Goal: Transaction & Acquisition: Purchase product/service

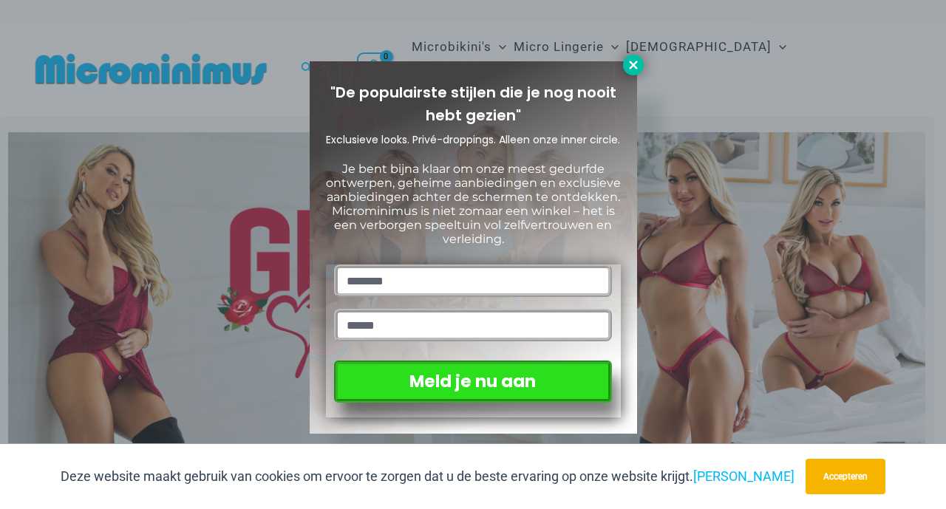
click at [633, 67] on icon at bounding box center [633, 64] width 13 height 13
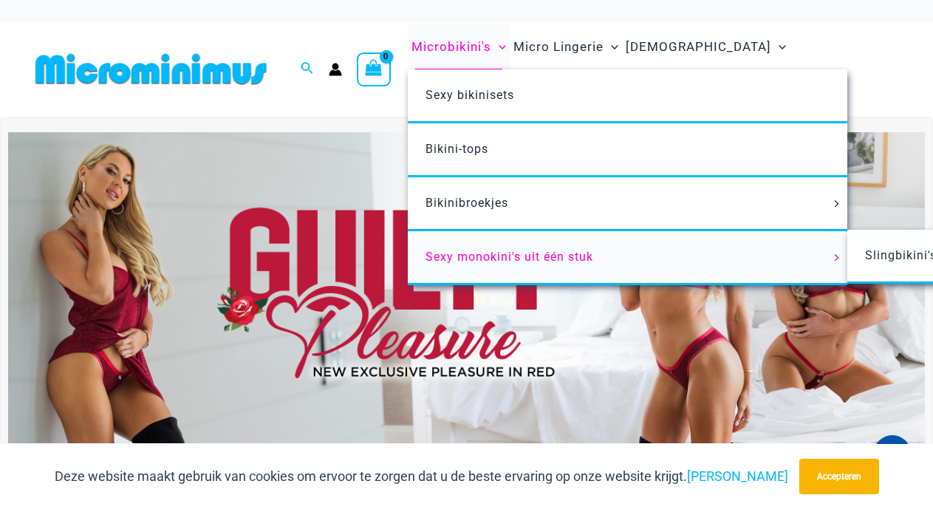
click at [531, 263] on font "Sexy monokini's uit één stuk" at bounding box center [510, 257] width 168 height 14
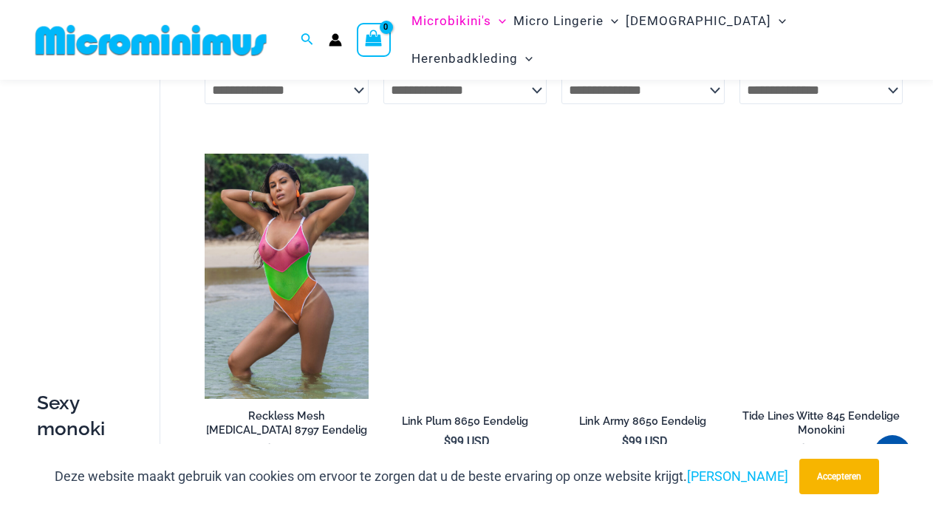
scroll to position [1202, 0]
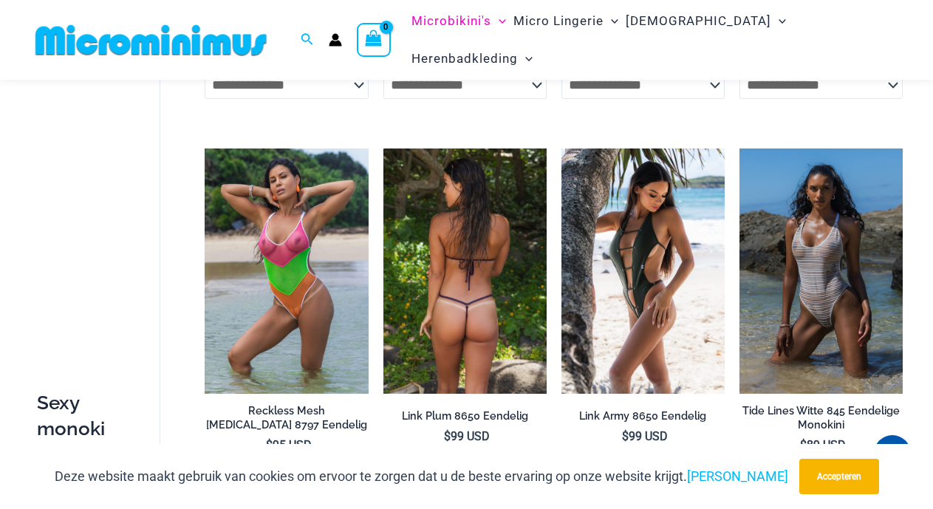
click at [455, 226] on img at bounding box center [465, 271] width 163 height 245
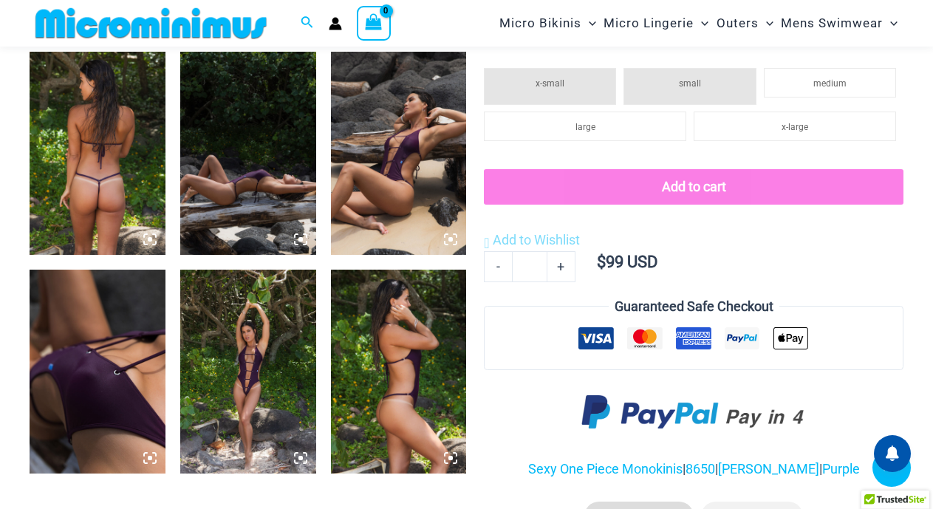
scroll to position [831, 0]
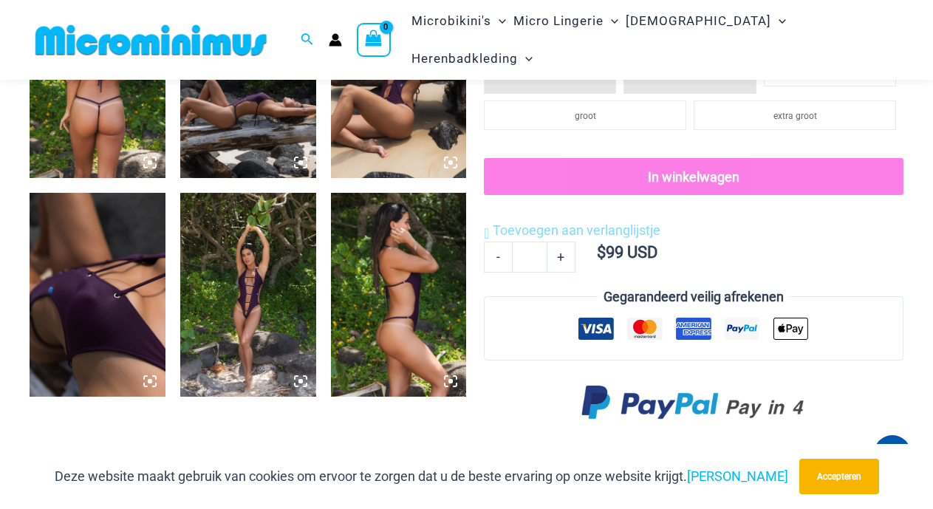
click at [415, 117] on img at bounding box center [399, 77] width 136 height 204
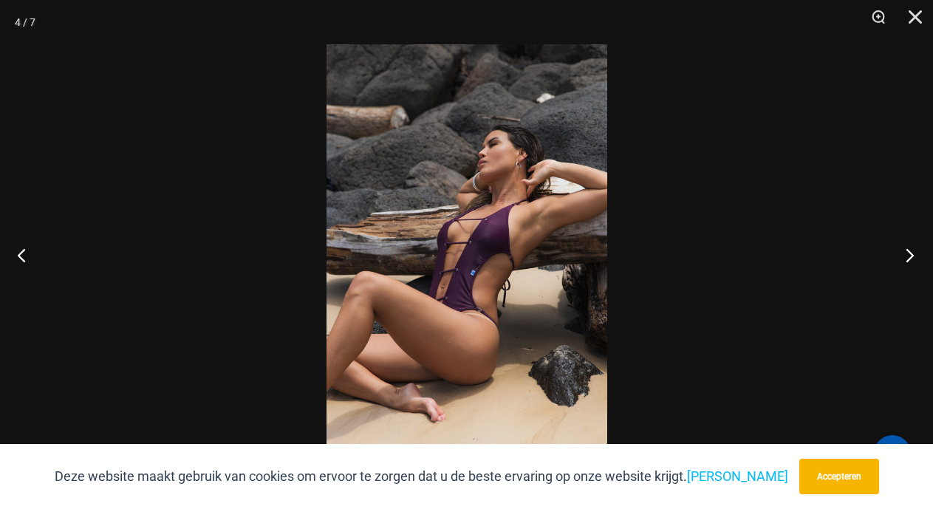
click at [907, 255] on button "Volgende" at bounding box center [905, 255] width 55 height 74
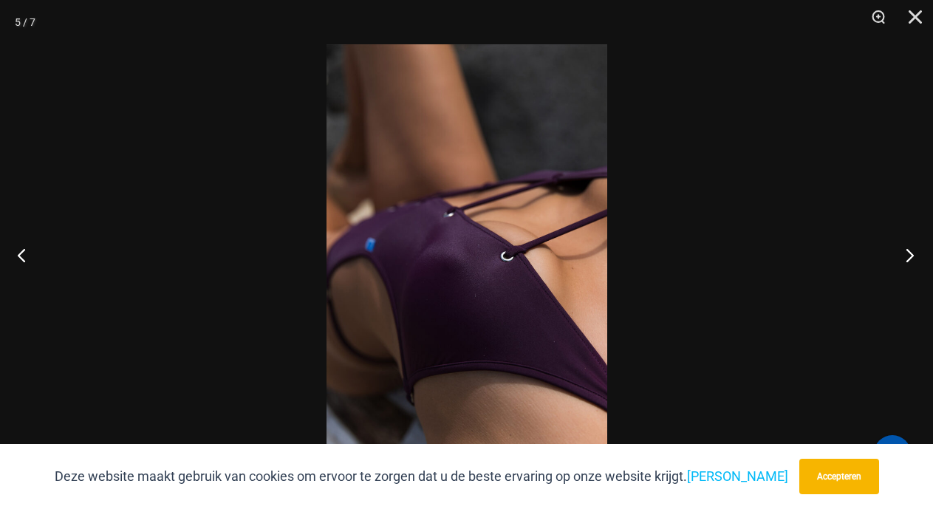
click at [907, 254] on button "Volgende" at bounding box center [905, 255] width 55 height 74
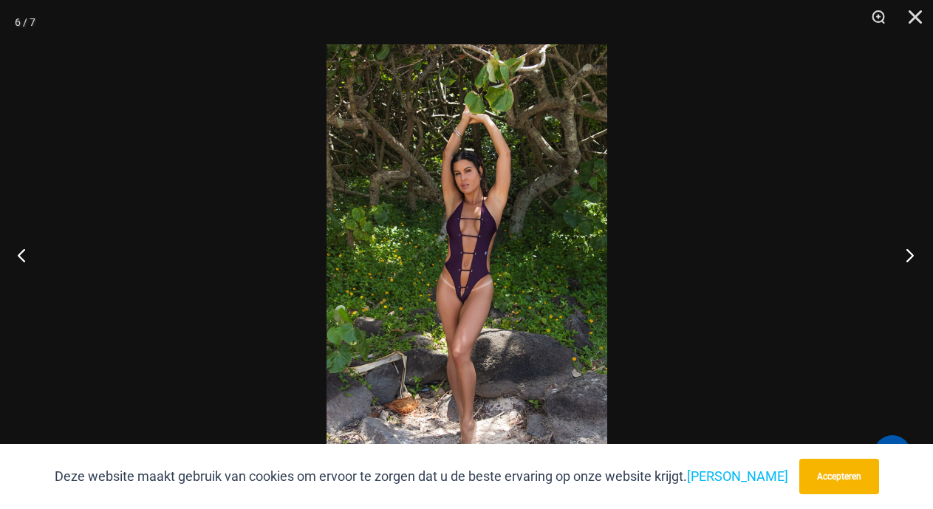
click at [907, 254] on button "Volgende" at bounding box center [905, 255] width 55 height 74
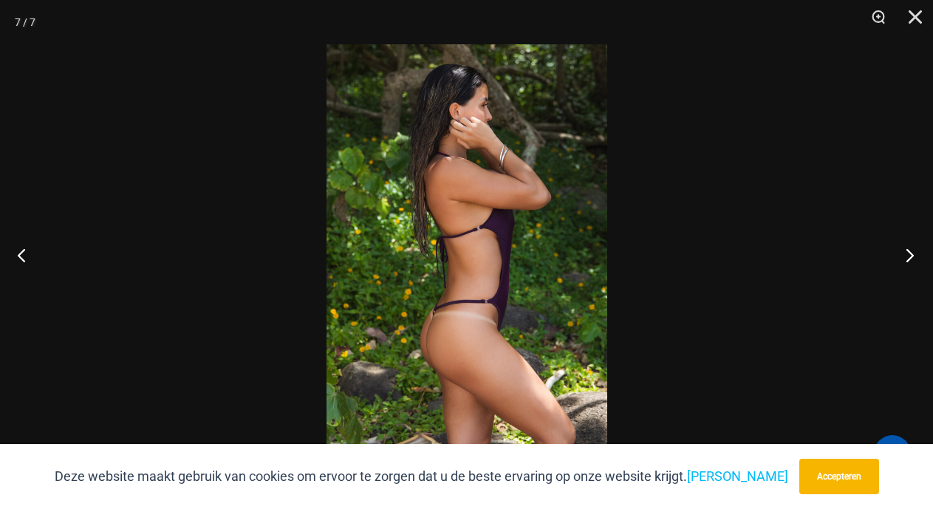
click at [907, 254] on button "Volgende" at bounding box center [905, 255] width 55 height 74
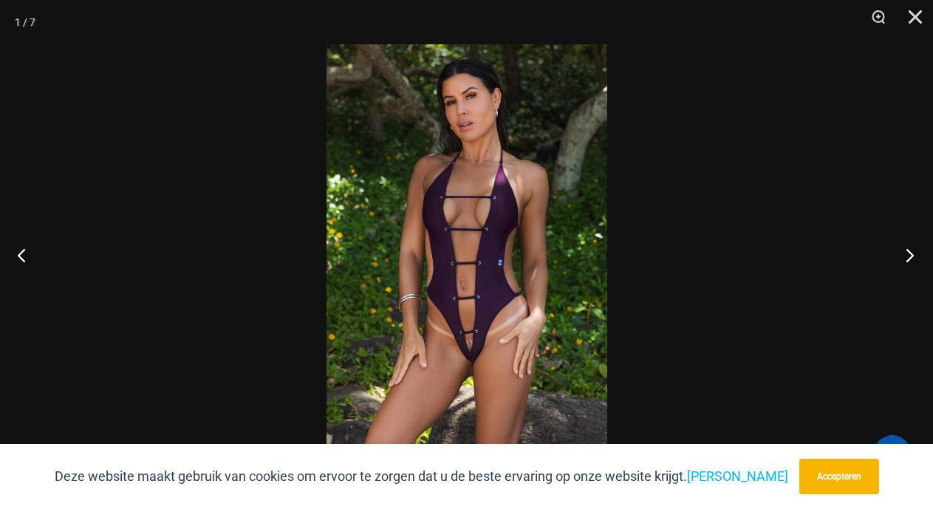
click at [907, 253] on button "Volgende" at bounding box center [905, 255] width 55 height 74
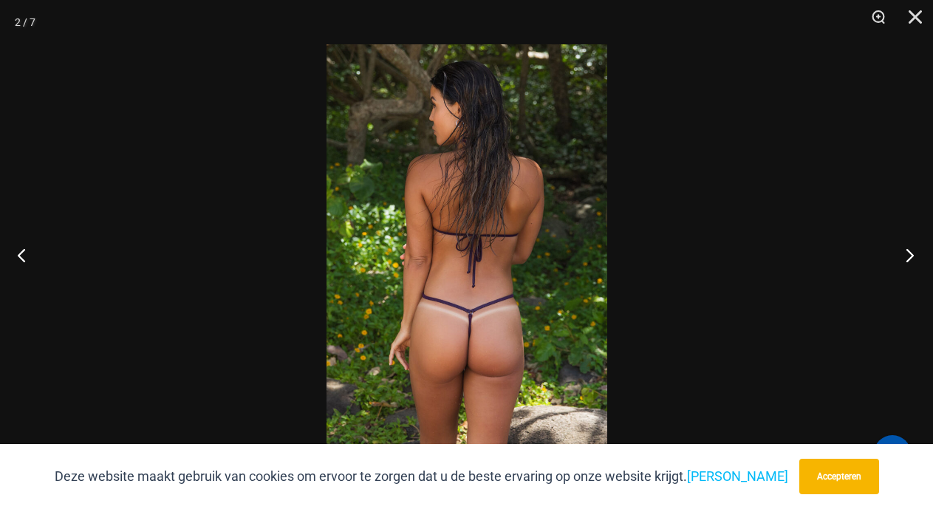
click at [907, 253] on button "Volgende" at bounding box center [905, 255] width 55 height 74
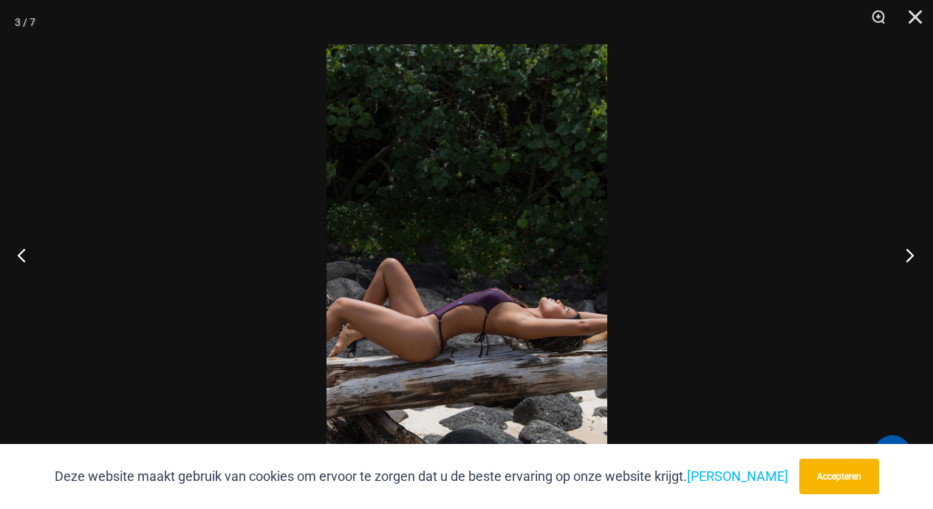
click at [908, 253] on button "Volgende" at bounding box center [905, 255] width 55 height 74
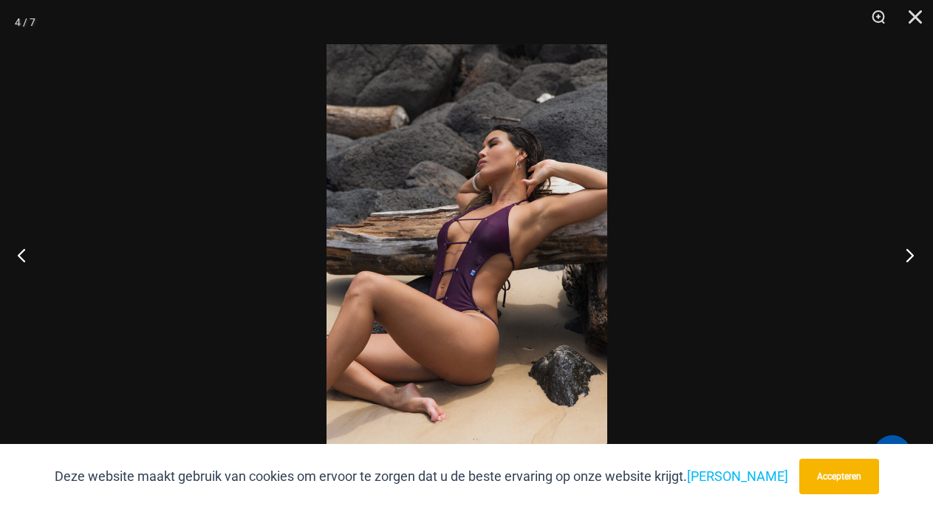
click at [908, 252] on button "Volgende" at bounding box center [905, 255] width 55 height 74
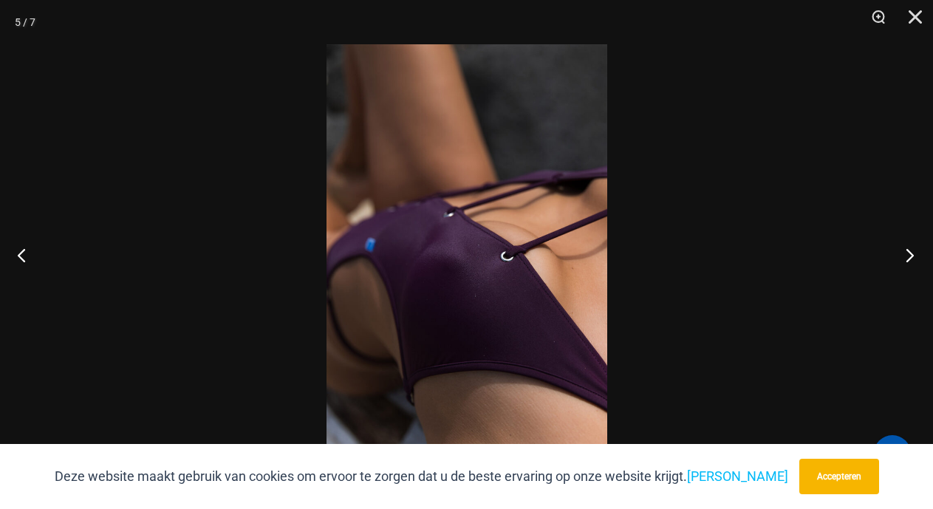
click at [908, 252] on button "Volgende" at bounding box center [905, 255] width 55 height 74
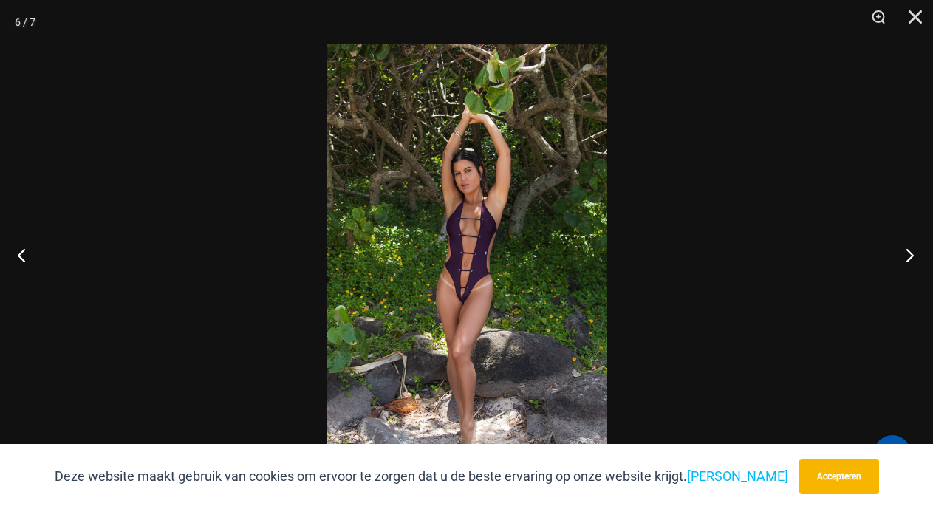
click at [908, 252] on button "Volgende" at bounding box center [905, 255] width 55 height 74
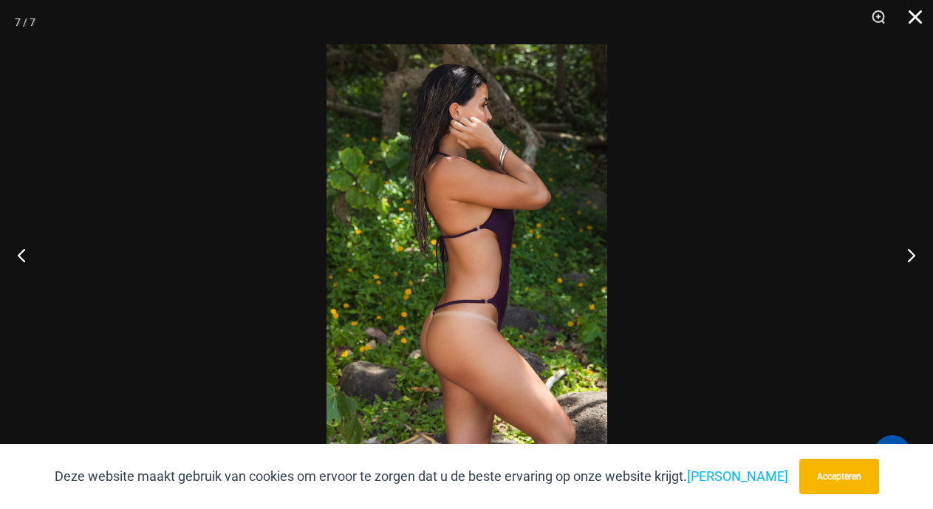
click at [916, 17] on button "Dichtbij" at bounding box center [910, 22] width 37 height 44
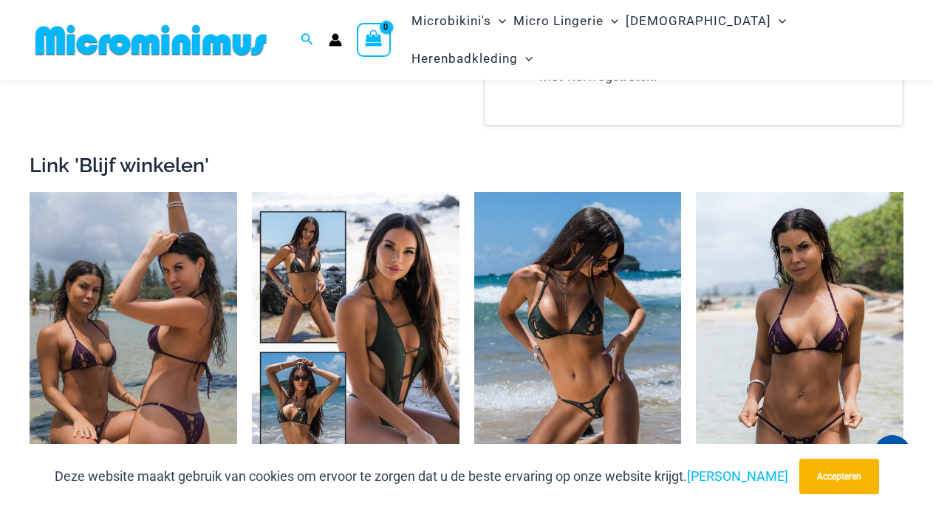
scroll to position [1558, 0]
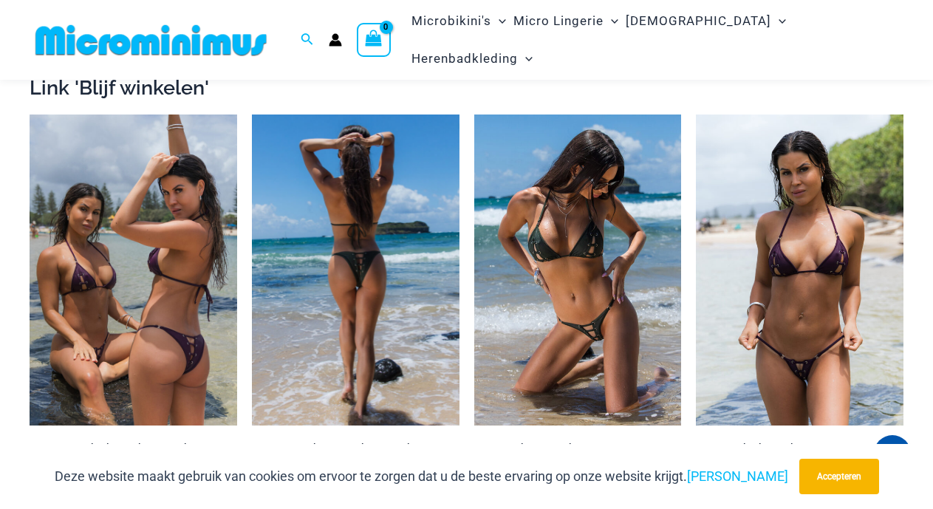
click at [320, 274] on img at bounding box center [356, 270] width 208 height 311
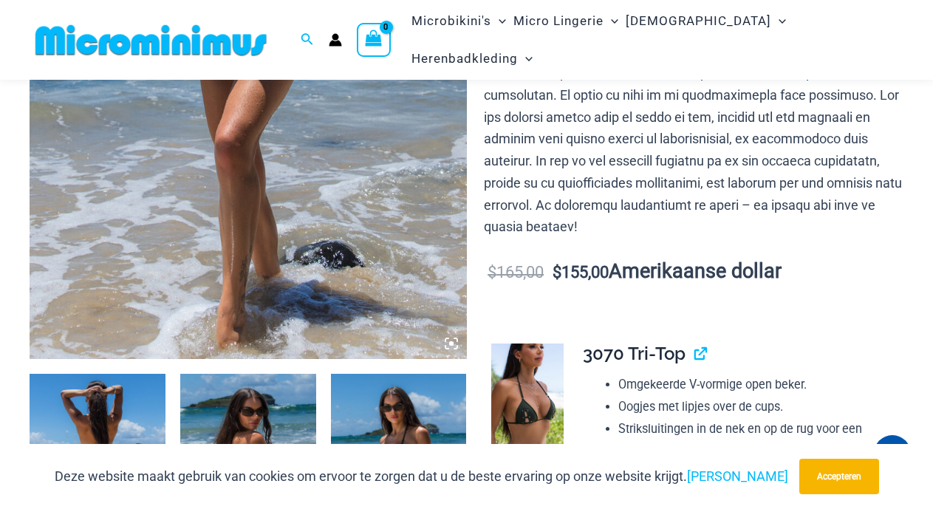
scroll to position [609, 0]
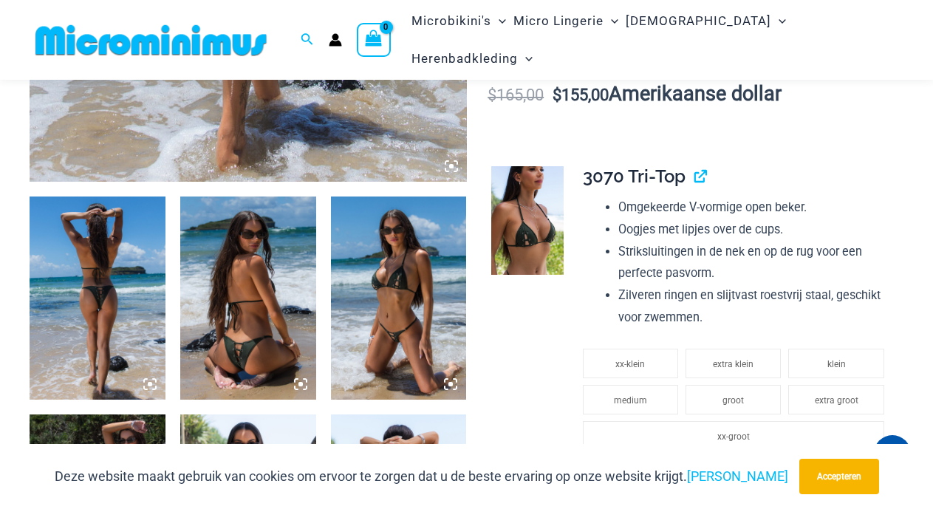
click at [398, 341] on img at bounding box center [399, 299] width 136 height 204
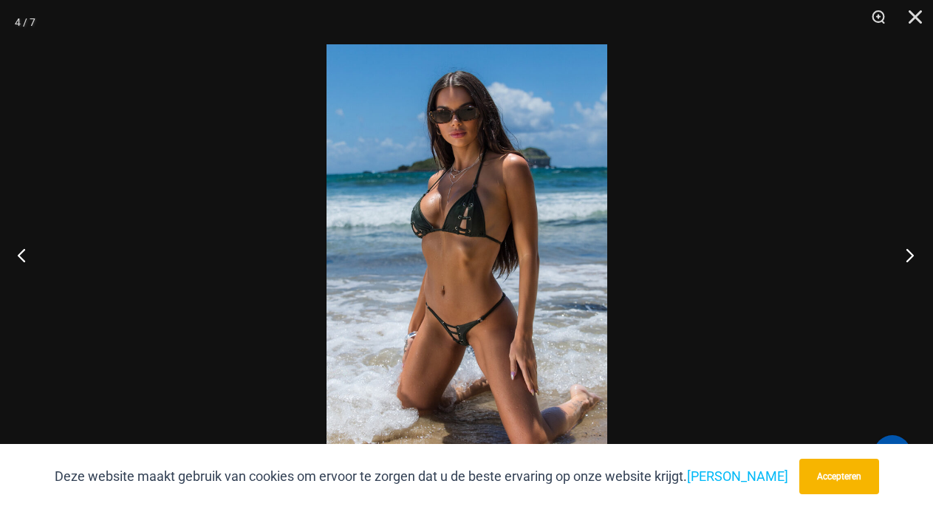
click at [910, 255] on button "Volgende" at bounding box center [905, 255] width 55 height 74
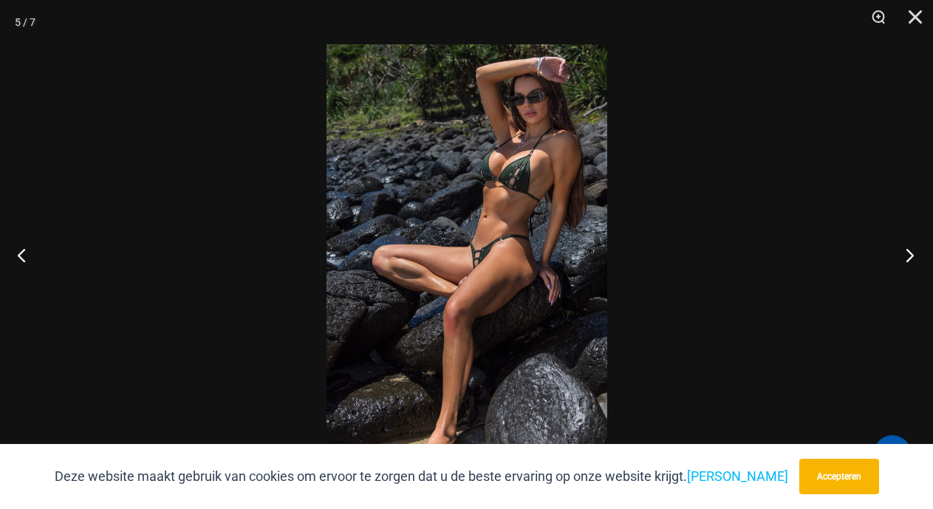
click at [910, 255] on button "Volgende" at bounding box center [905, 255] width 55 height 74
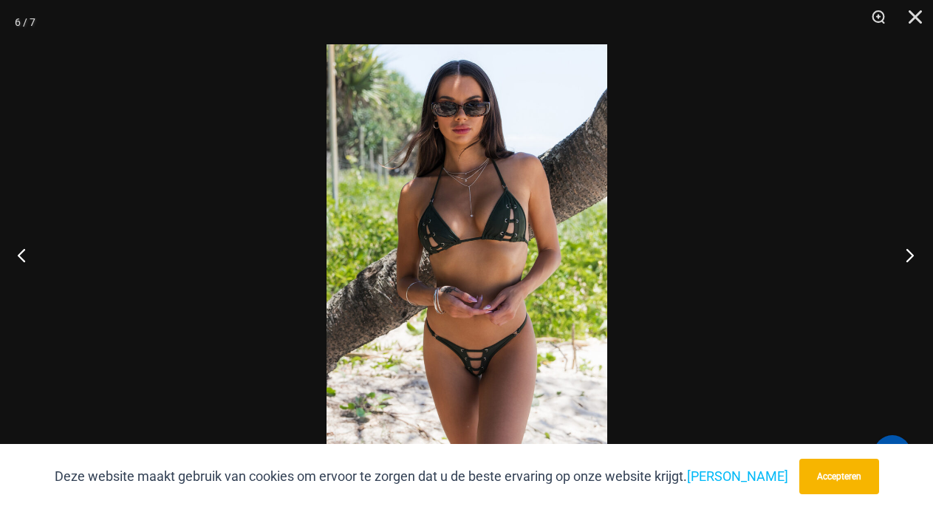
click at [910, 255] on button "Volgende" at bounding box center [905, 255] width 55 height 74
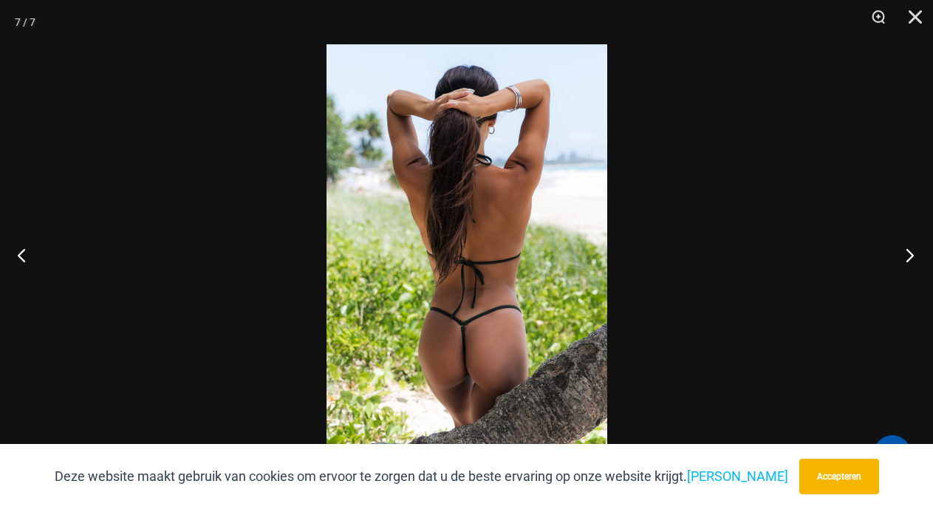
click at [910, 255] on button "Volgende" at bounding box center [905, 255] width 55 height 74
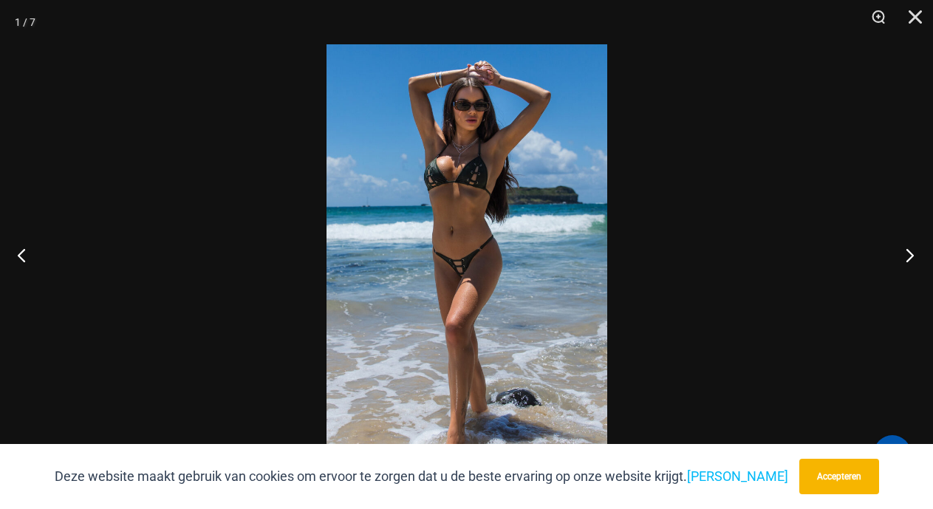
click at [910, 255] on button "Volgende" at bounding box center [905, 255] width 55 height 74
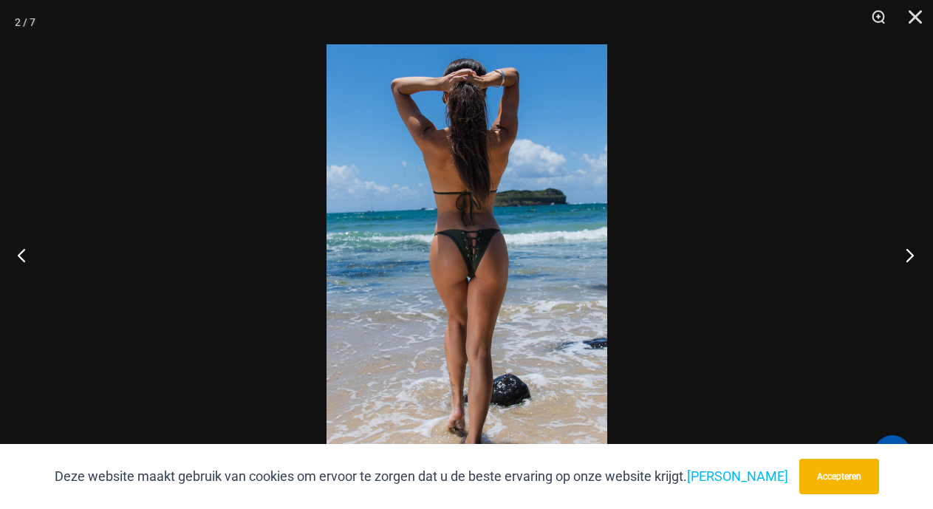
click at [910, 255] on button "Volgende" at bounding box center [905, 255] width 55 height 74
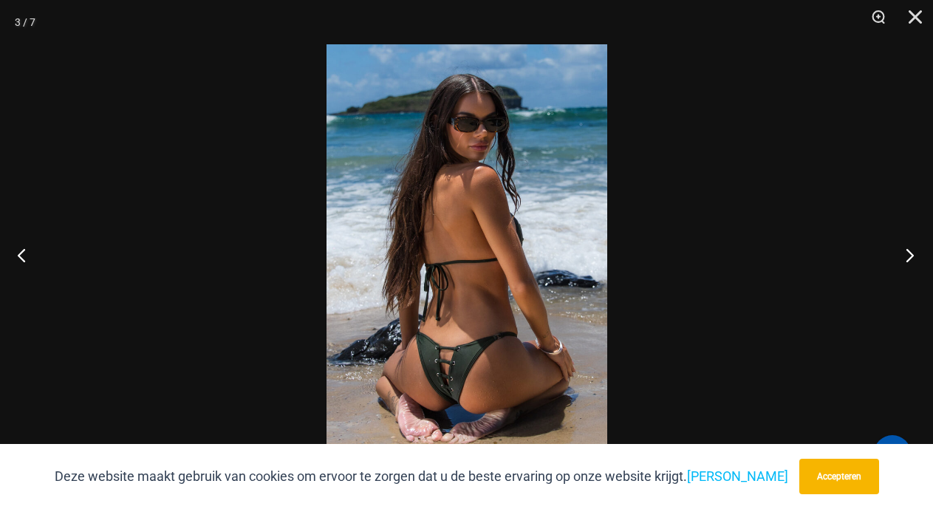
click at [910, 255] on button "Volgende" at bounding box center [905, 255] width 55 height 74
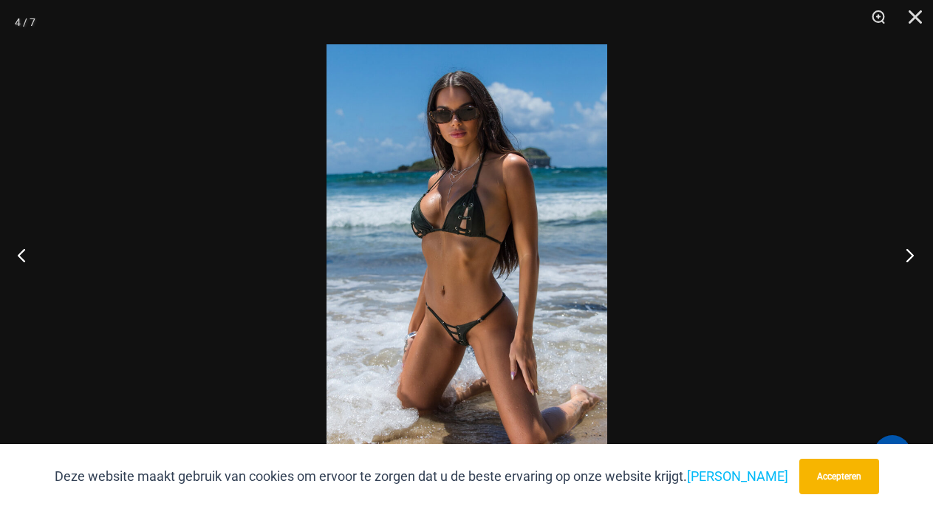
click at [910, 255] on button "Volgende" at bounding box center [905, 255] width 55 height 74
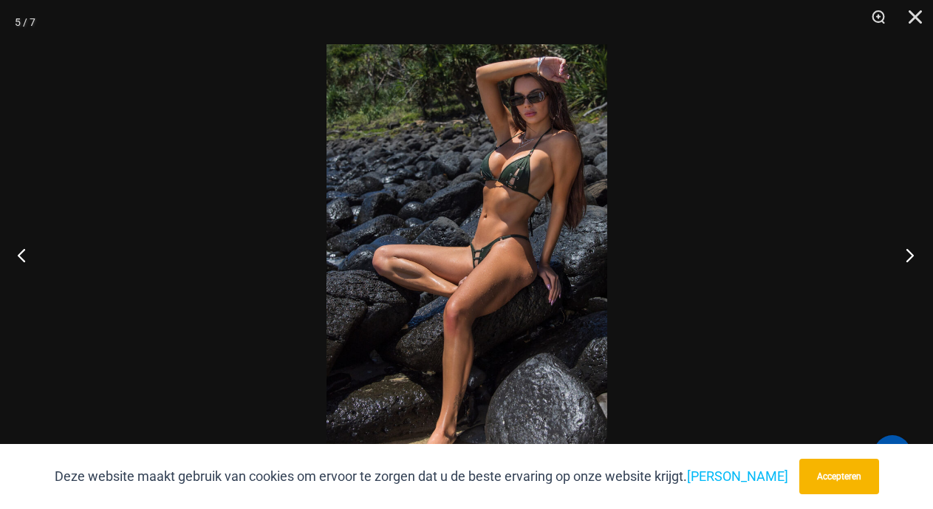
click at [910, 255] on button "Volgende" at bounding box center [905, 255] width 55 height 74
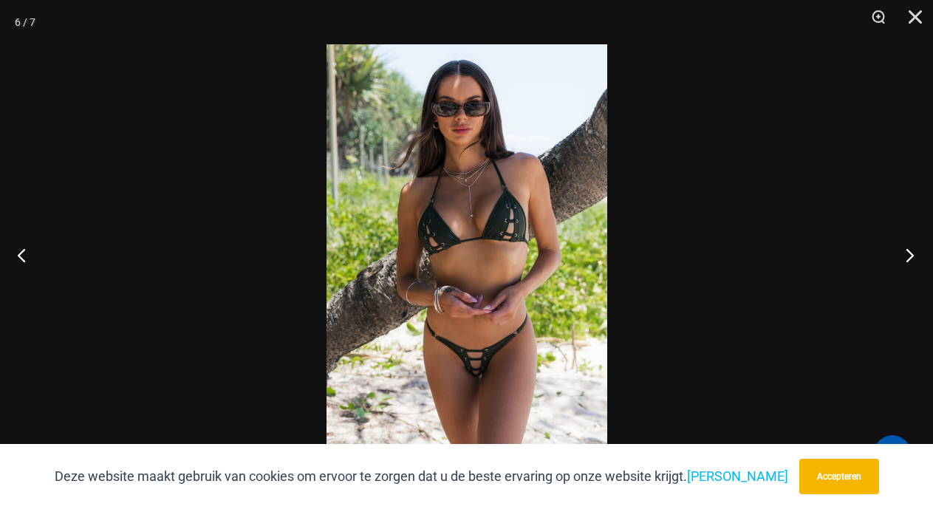
click at [910, 255] on button "Volgende" at bounding box center [905, 255] width 55 height 74
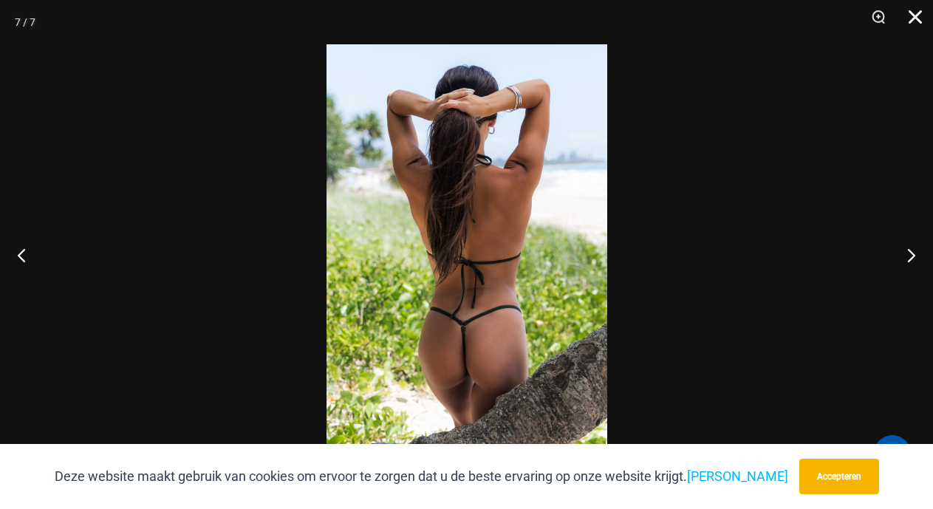
click at [915, 17] on button "Dichtbij" at bounding box center [910, 22] width 37 height 44
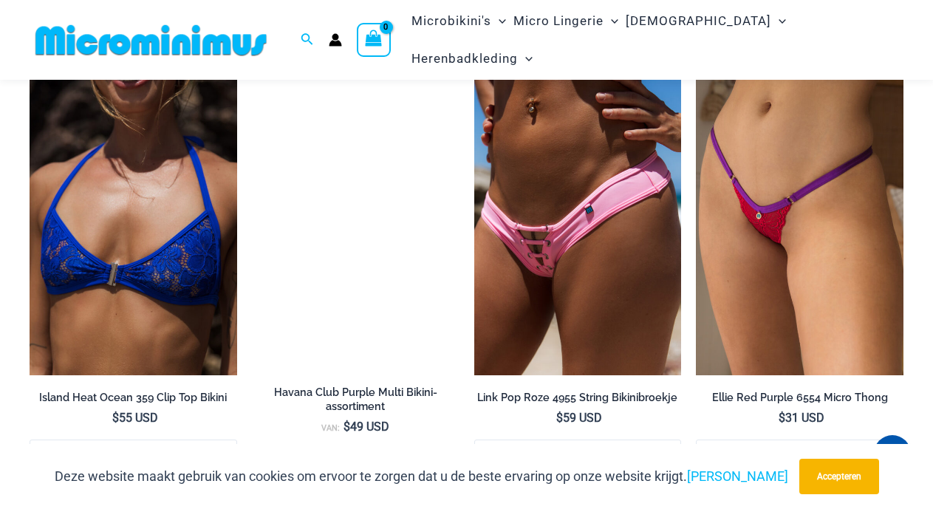
scroll to position [3362, 0]
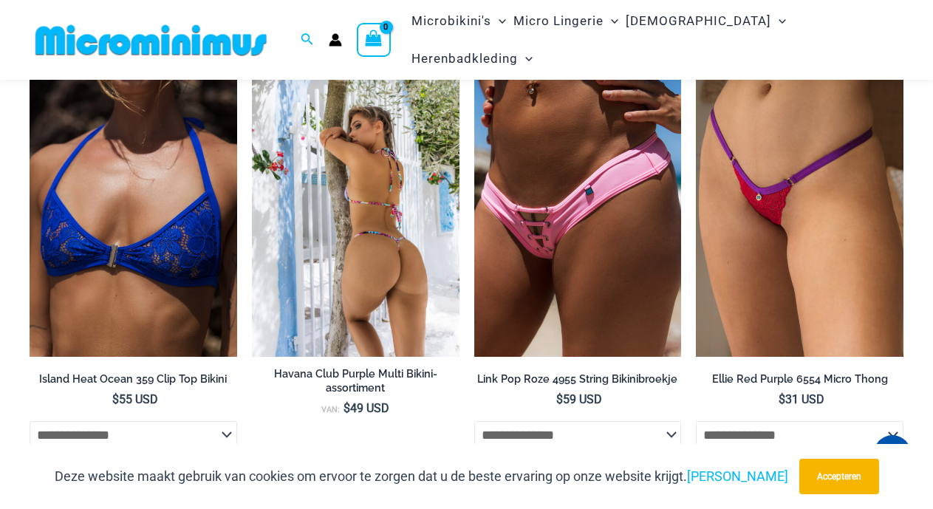
click at [334, 300] on img at bounding box center [356, 200] width 208 height 311
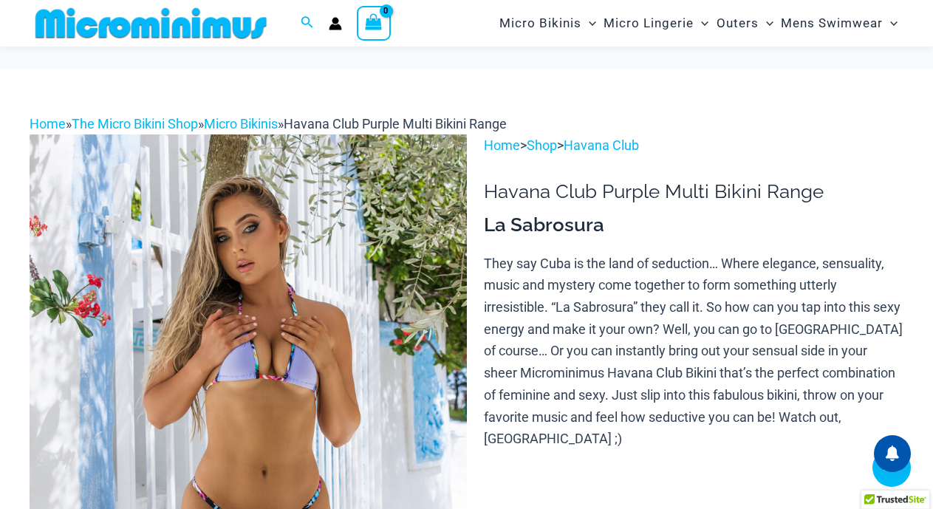
scroll to position [2915, 0]
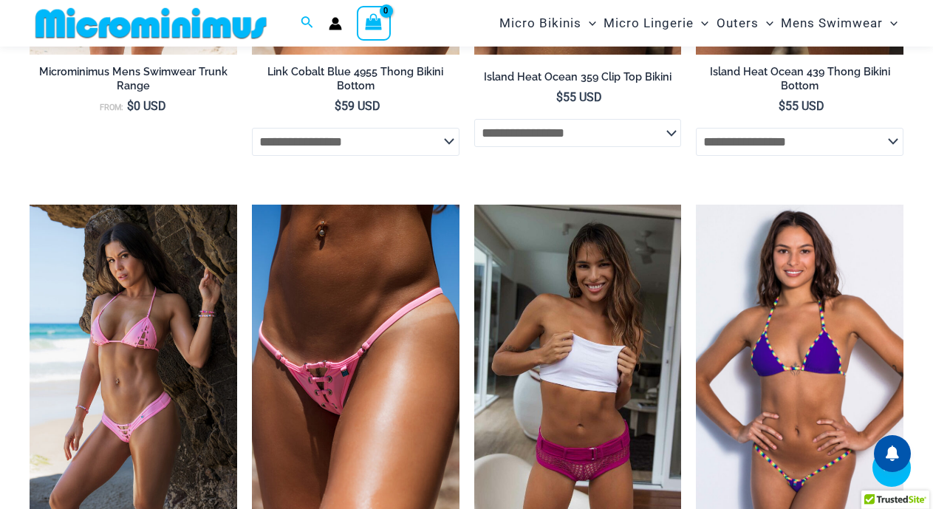
click at [817, 302] on img at bounding box center [800, 360] width 208 height 311
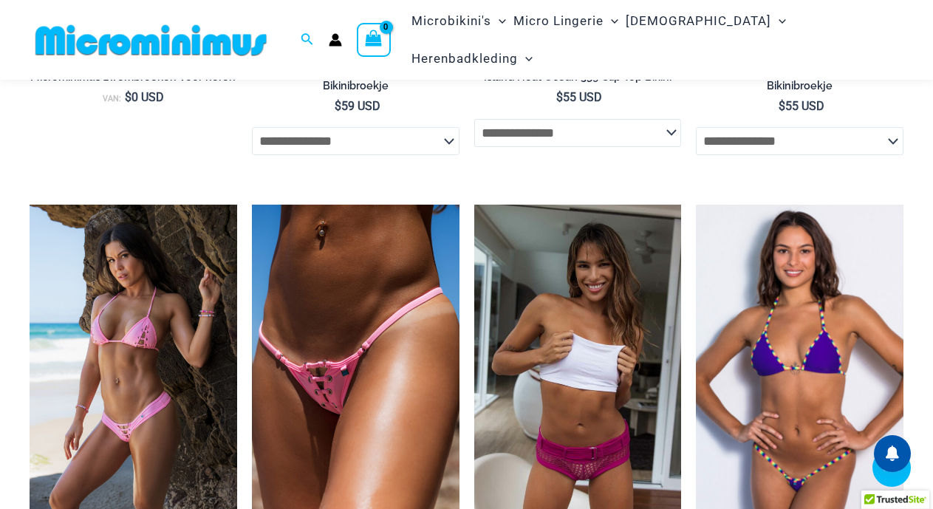
click at [817, 303] on img at bounding box center [800, 360] width 208 height 311
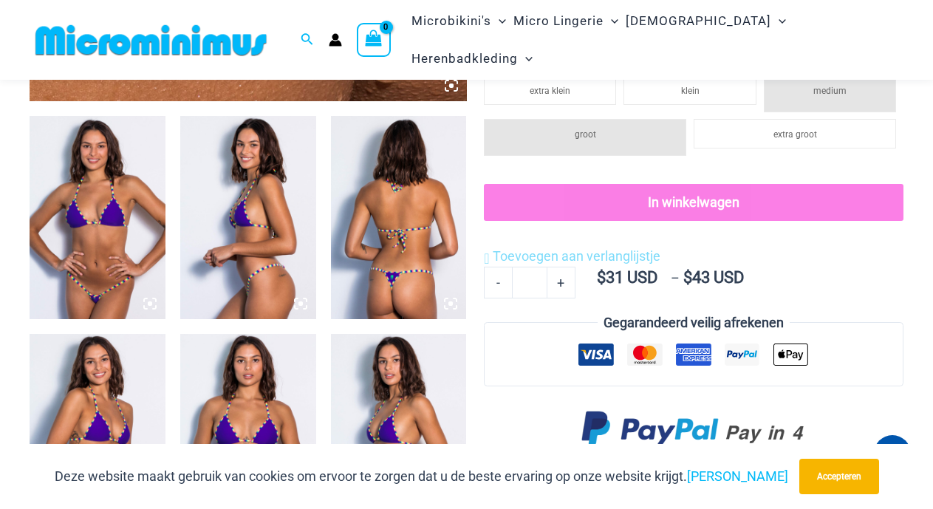
scroll to position [626, 0]
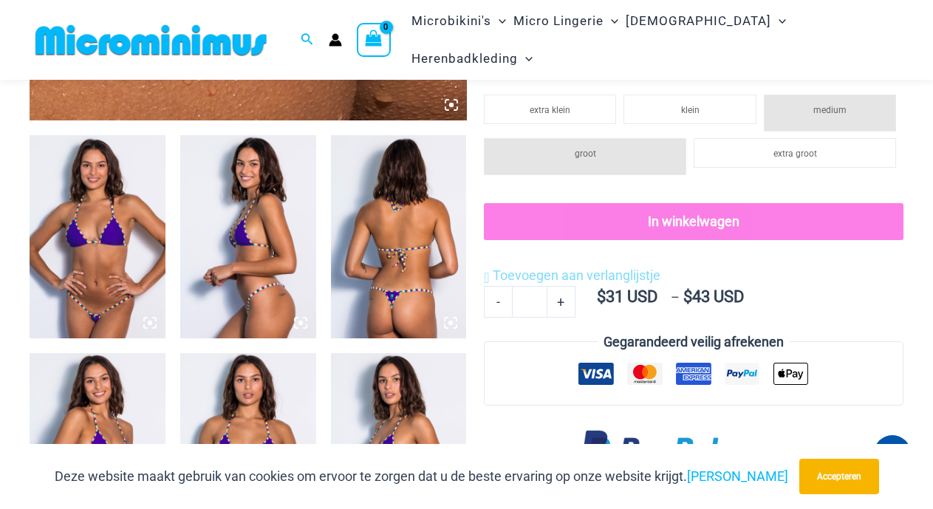
click at [87, 226] on img at bounding box center [98, 237] width 136 height 204
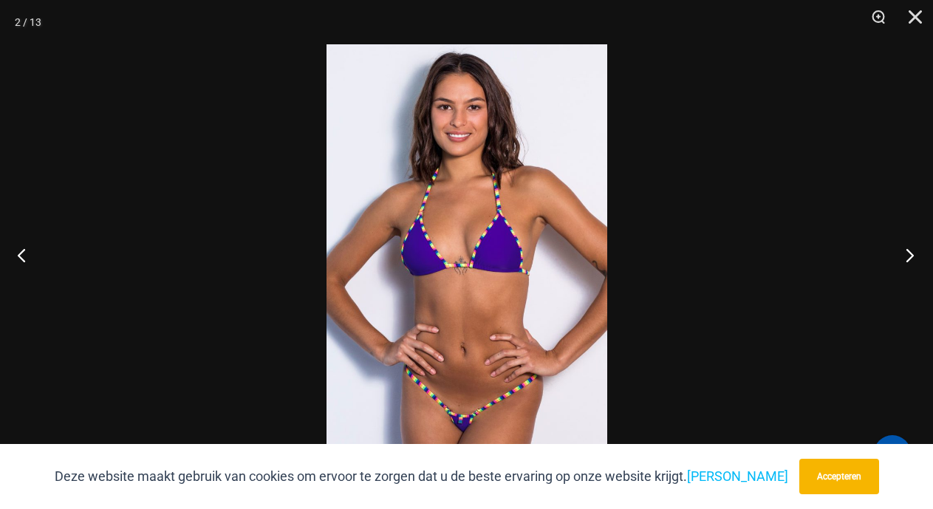
click at [913, 255] on button "Volgende" at bounding box center [905, 255] width 55 height 74
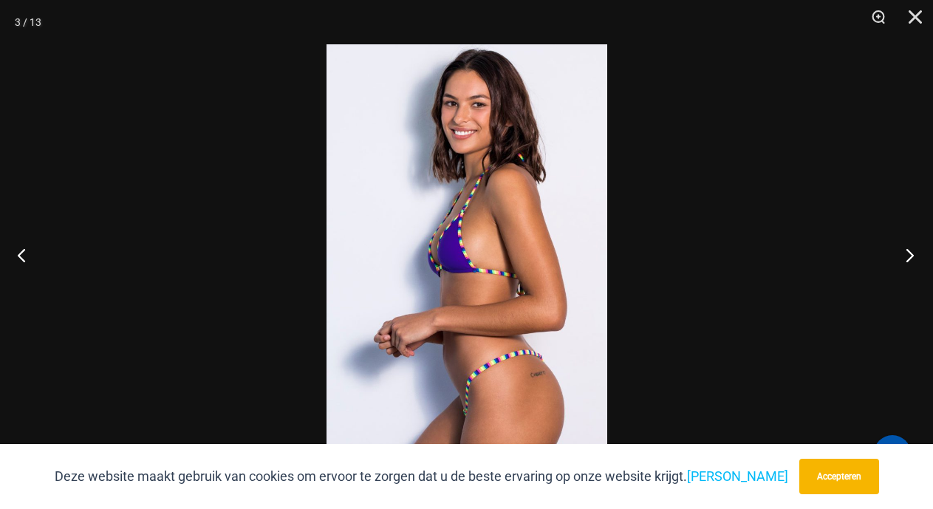
click at [913, 255] on button "Volgende" at bounding box center [905, 255] width 55 height 74
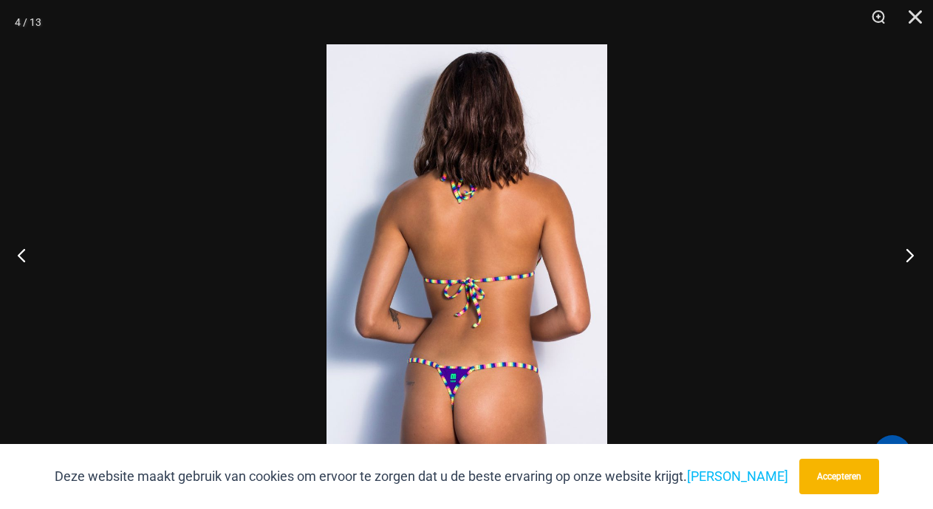
click at [913, 255] on button "Volgende" at bounding box center [905, 255] width 55 height 74
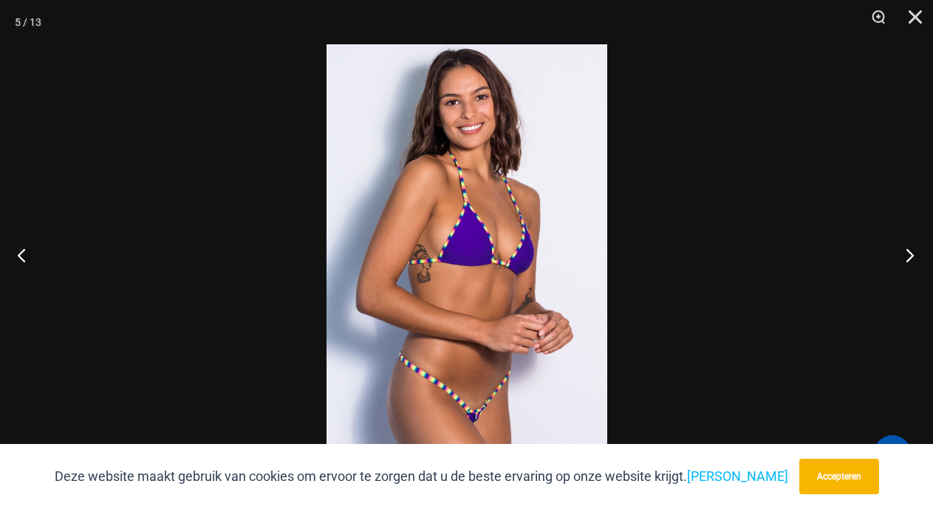
click at [913, 255] on button "Volgende" at bounding box center [905, 255] width 55 height 74
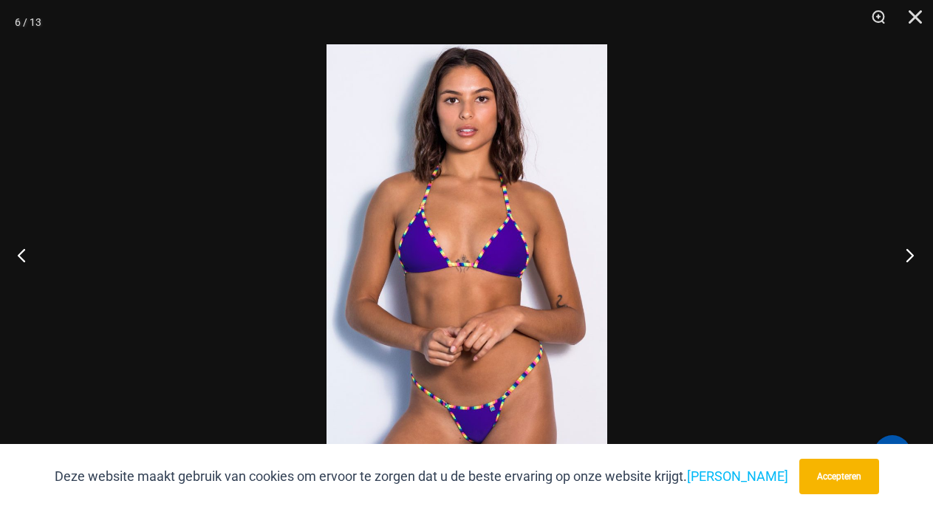
click at [913, 255] on button "Volgende" at bounding box center [905, 255] width 55 height 74
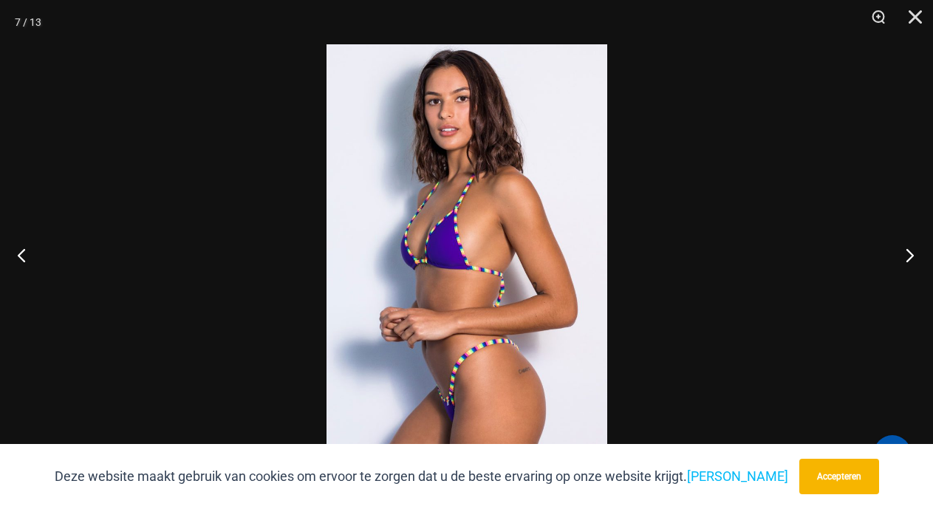
click at [913, 255] on button "Volgende" at bounding box center [905, 255] width 55 height 74
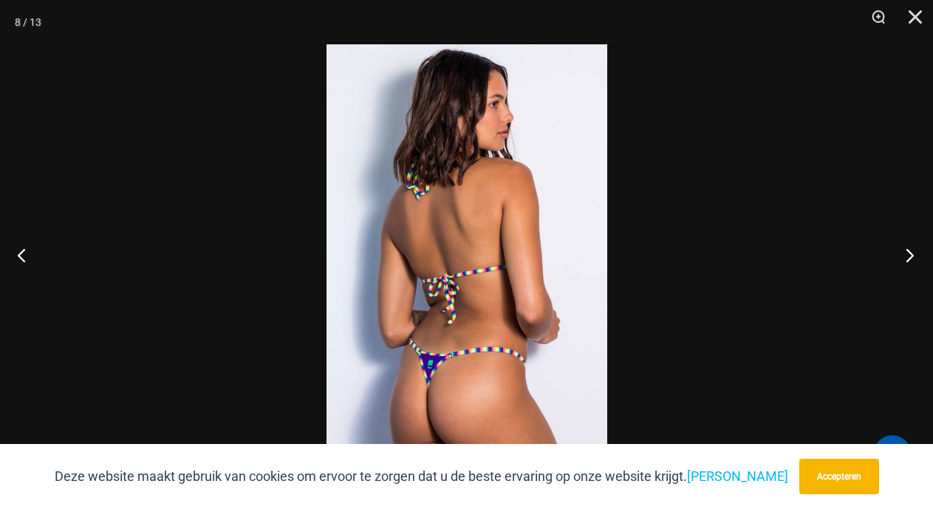
click at [913, 255] on button "Volgende" at bounding box center [905, 255] width 55 height 74
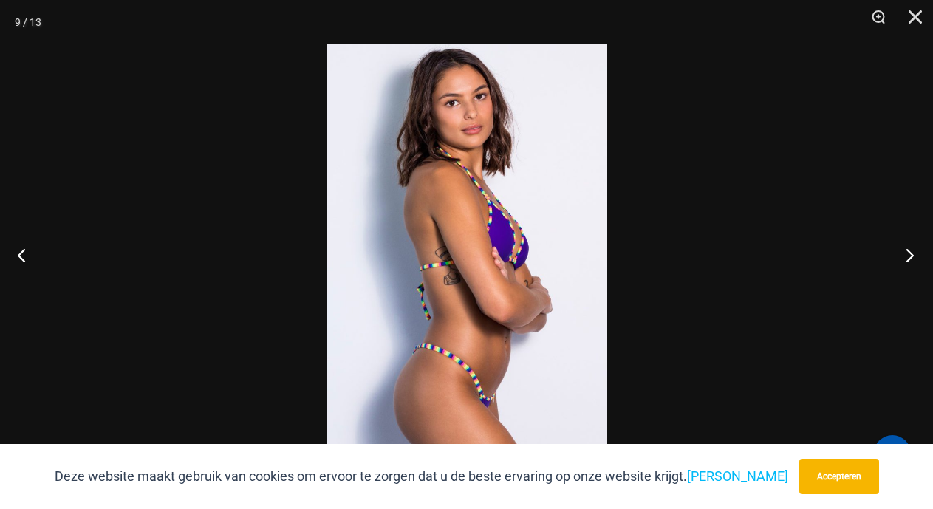
click at [913, 255] on button "Volgende" at bounding box center [905, 255] width 55 height 74
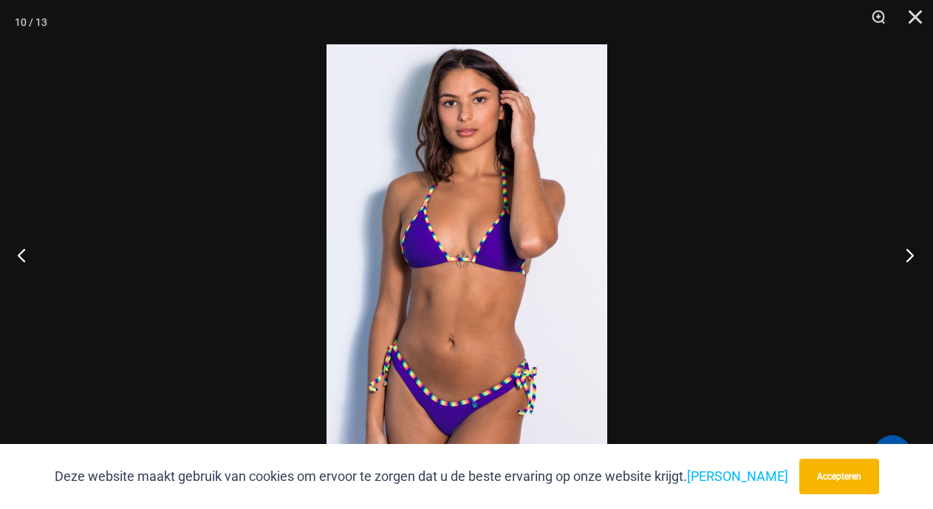
click at [913, 255] on button "Volgende" at bounding box center [905, 255] width 55 height 74
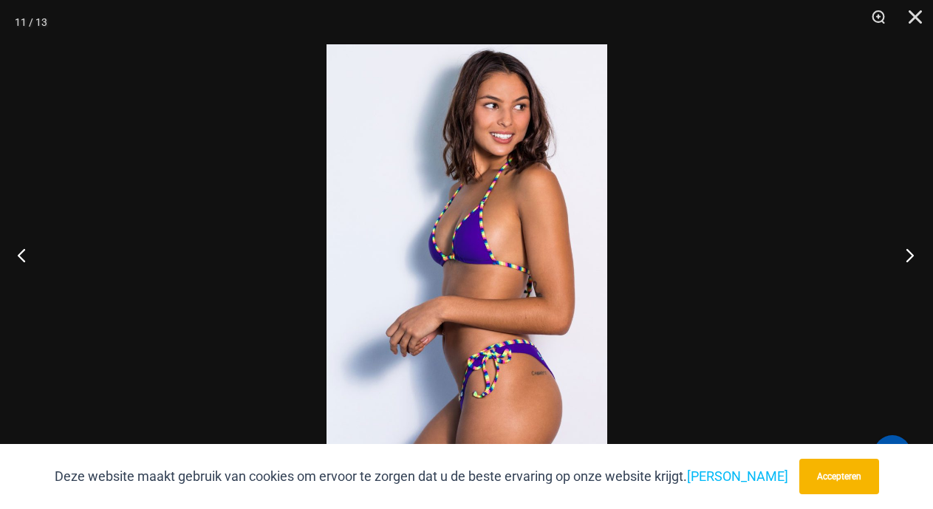
click at [913, 255] on button "Volgende" at bounding box center [905, 255] width 55 height 74
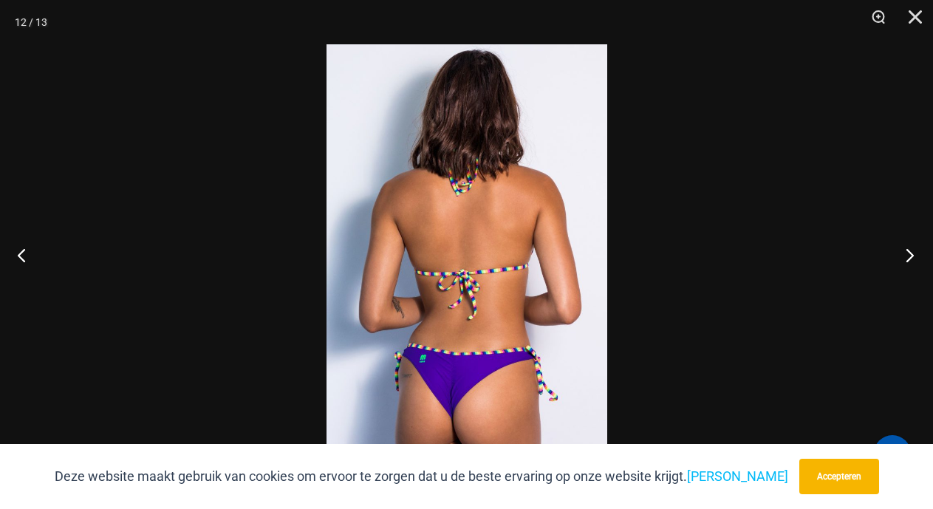
click at [913, 255] on button "Volgende" at bounding box center [905, 255] width 55 height 74
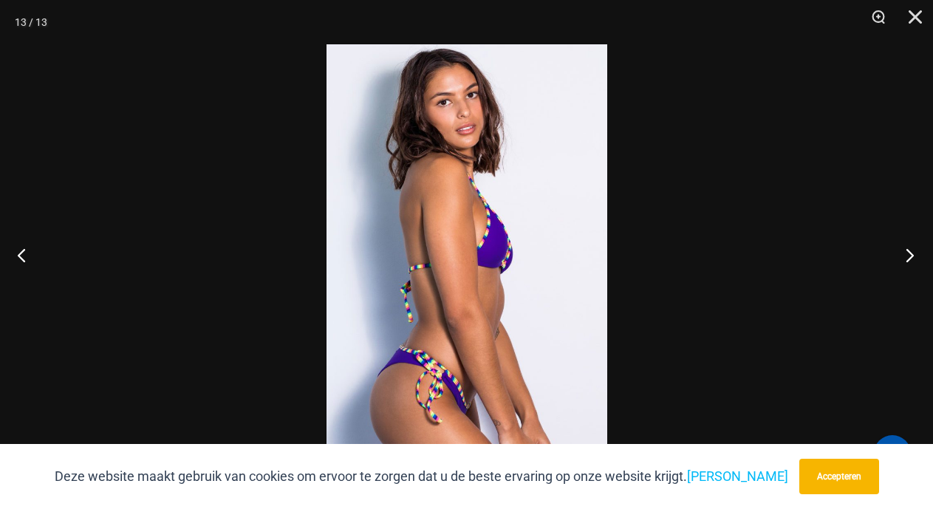
click at [913, 255] on button "Volgende" at bounding box center [905, 255] width 55 height 74
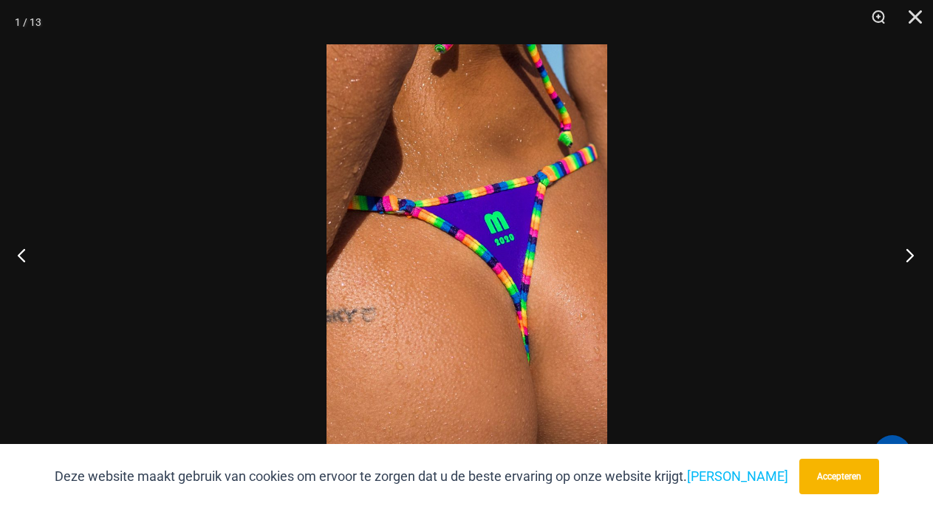
click at [913, 255] on button "Volgende" at bounding box center [905, 255] width 55 height 74
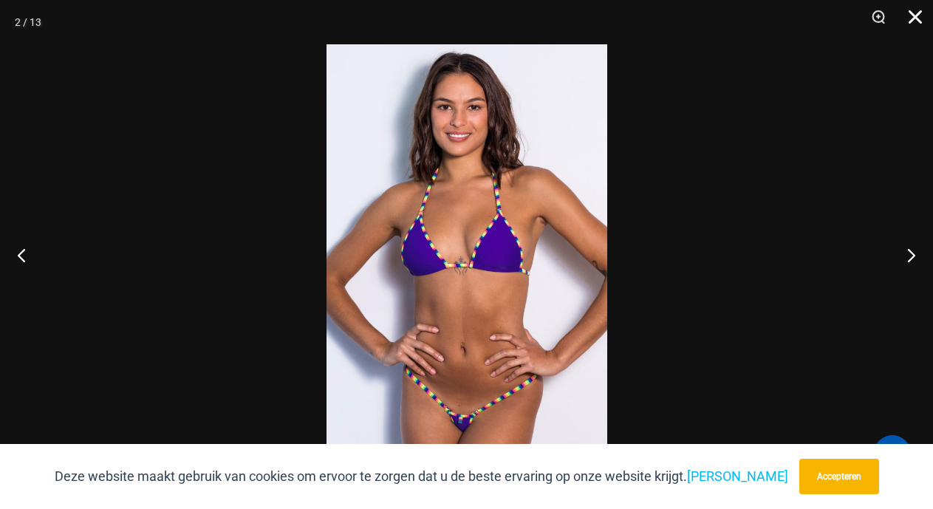
click at [913, 17] on button "Dichtbij" at bounding box center [910, 22] width 37 height 44
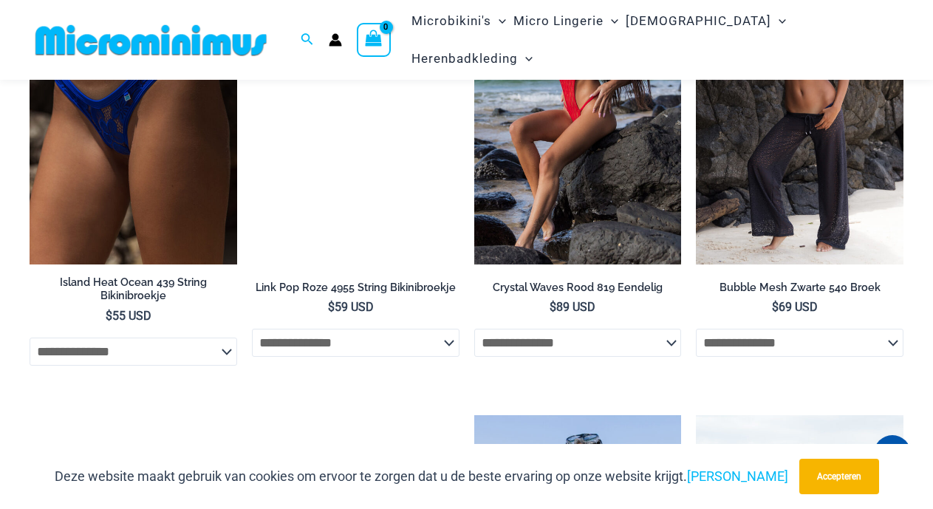
scroll to position [3090, 0]
